Goal: Transaction & Acquisition: Purchase product/service

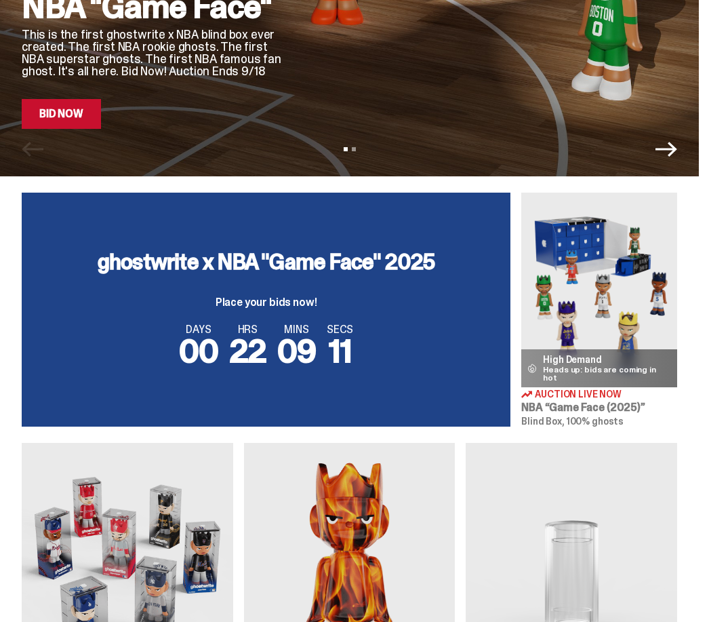
scroll to position [307, 0]
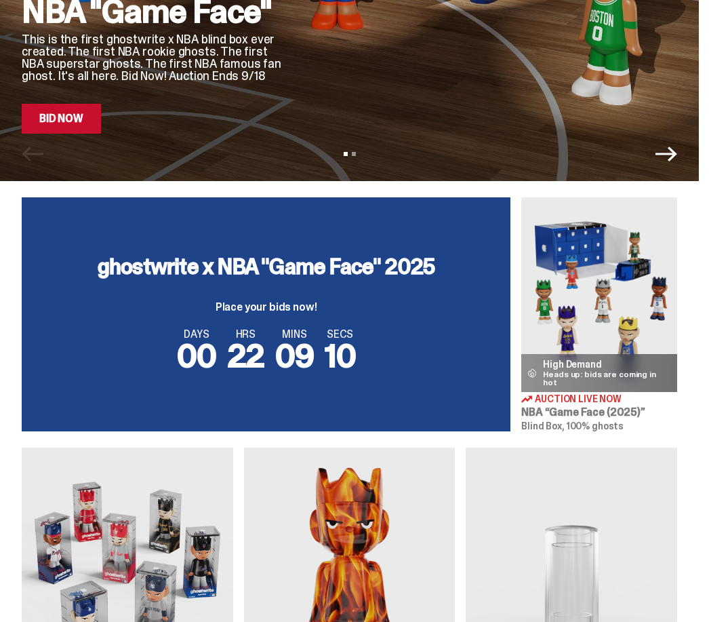
click at [667, 346] on img at bounding box center [600, 294] width 156 height 195
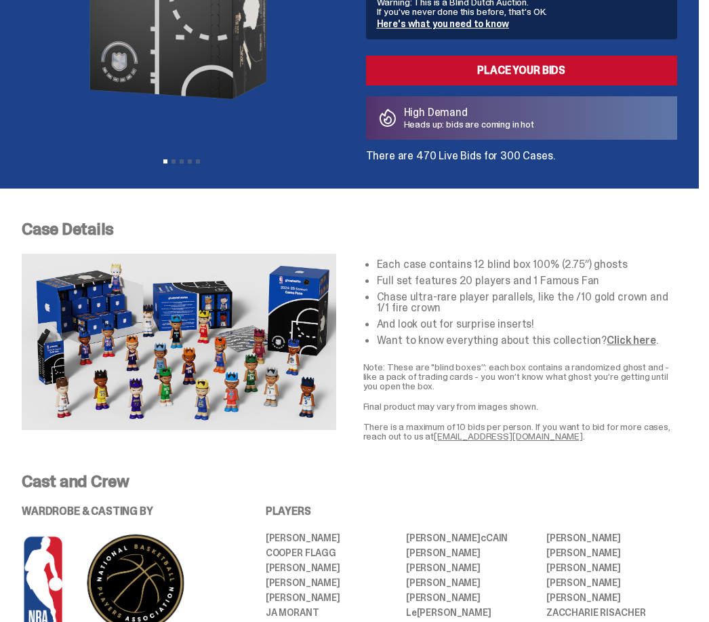
scroll to position [260, 0]
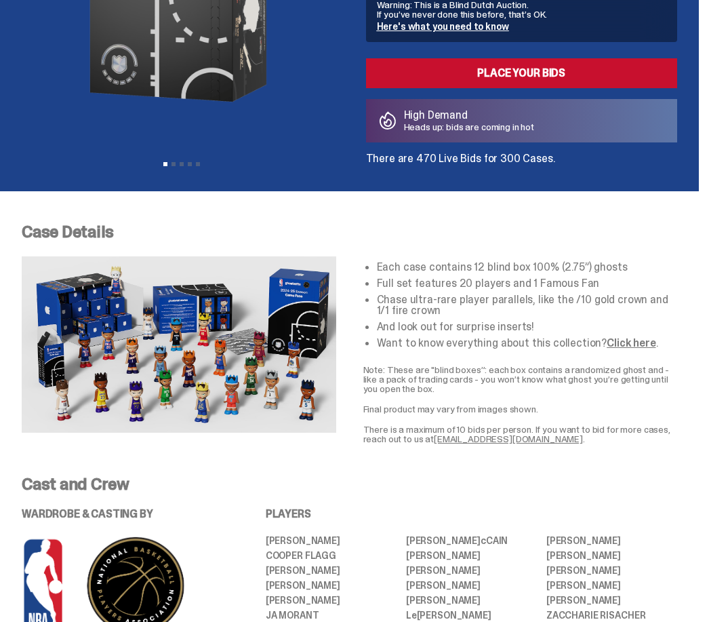
click at [623, 340] on link "Click here" at bounding box center [631, 343] width 49 height 14
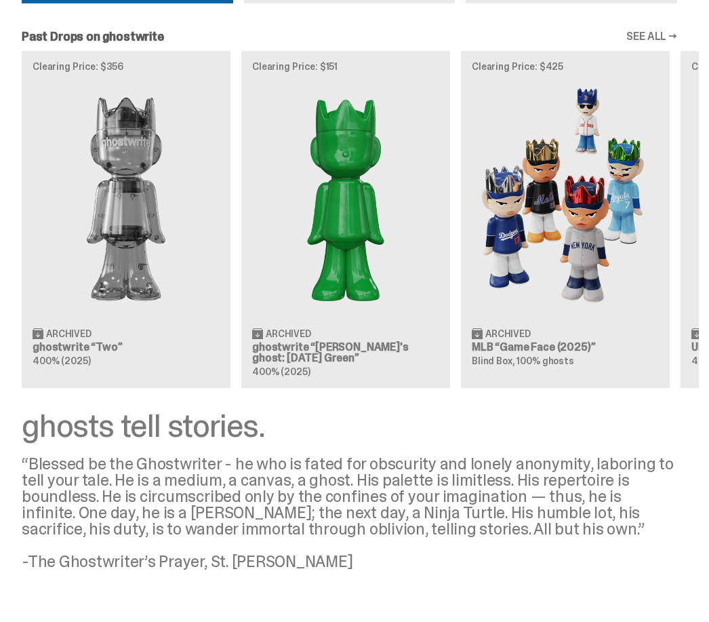
scroll to position [1426, 0]
click at [605, 194] on img at bounding box center [565, 199] width 187 height 234
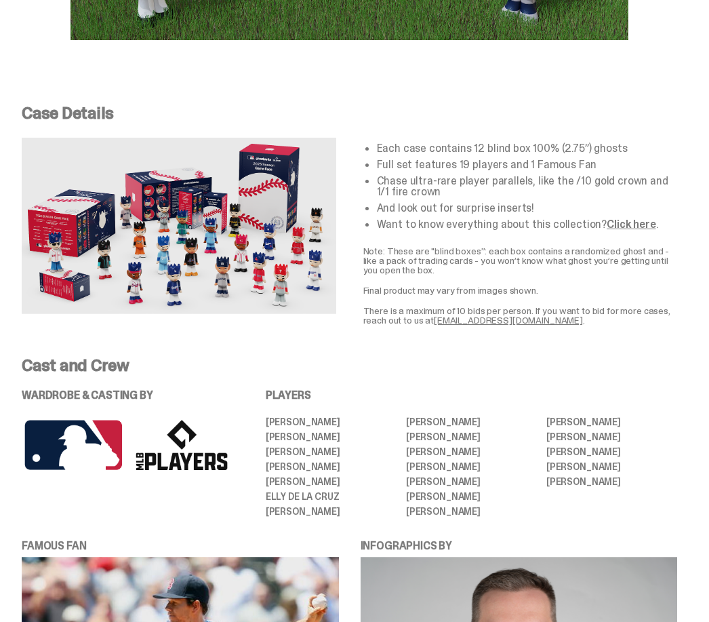
scroll to position [2117, 0]
click at [640, 231] on link "Click here" at bounding box center [631, 224] width 49 height 14
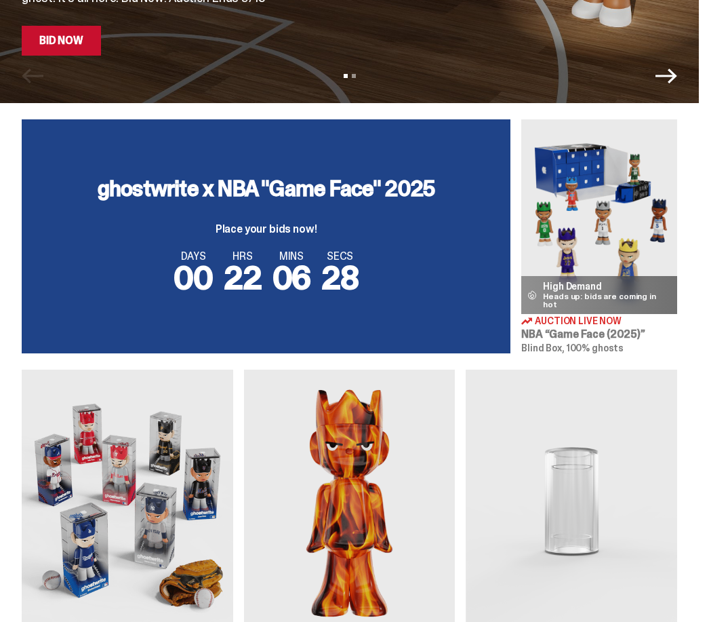
scroll to position [384, 0]
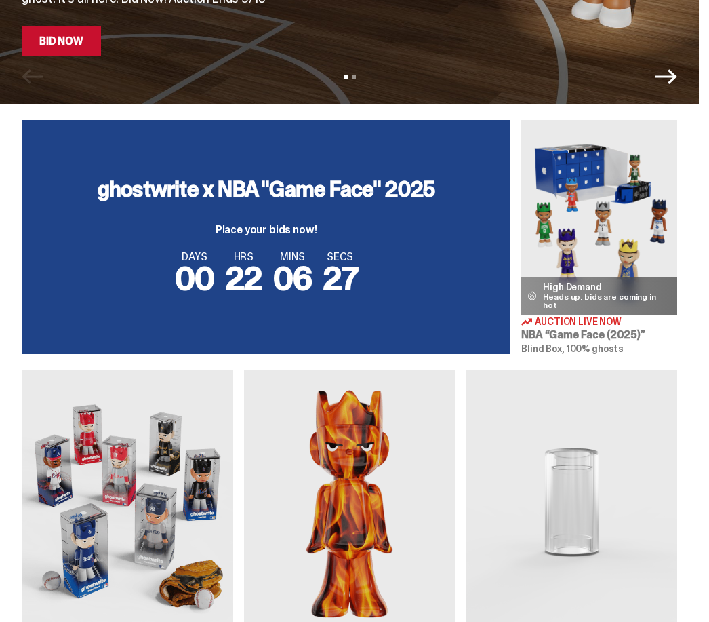
click at [619, 184] on img at bounding box center [600, 218] width 156 height 195
